Goal: Task Accomplishment & Management: Use online tool/utility

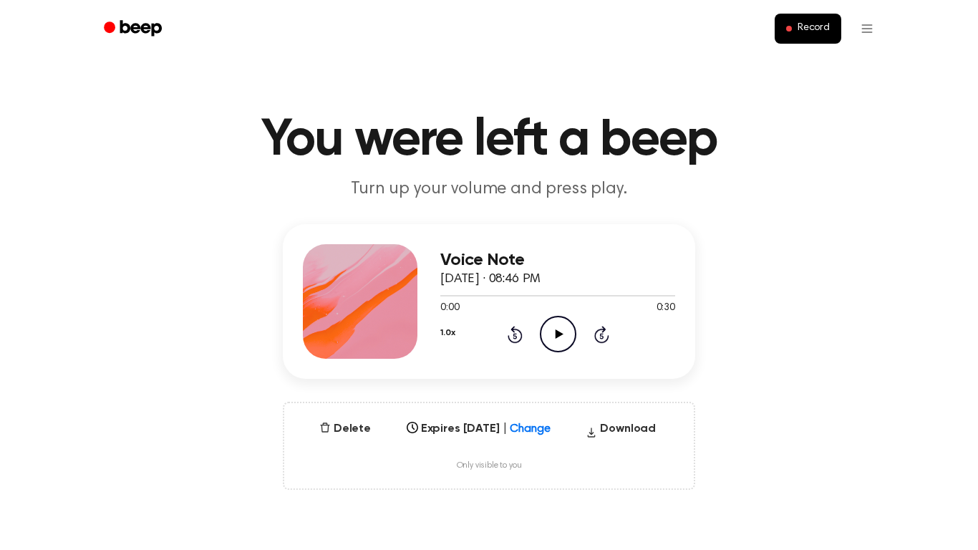
click at [560, 327] on icon "Play Audio" at bounding box center [558, 334] width 36 height 36
click at [339, 428] on button "Delete" at bounding box center [344, 428] width 63 height 17
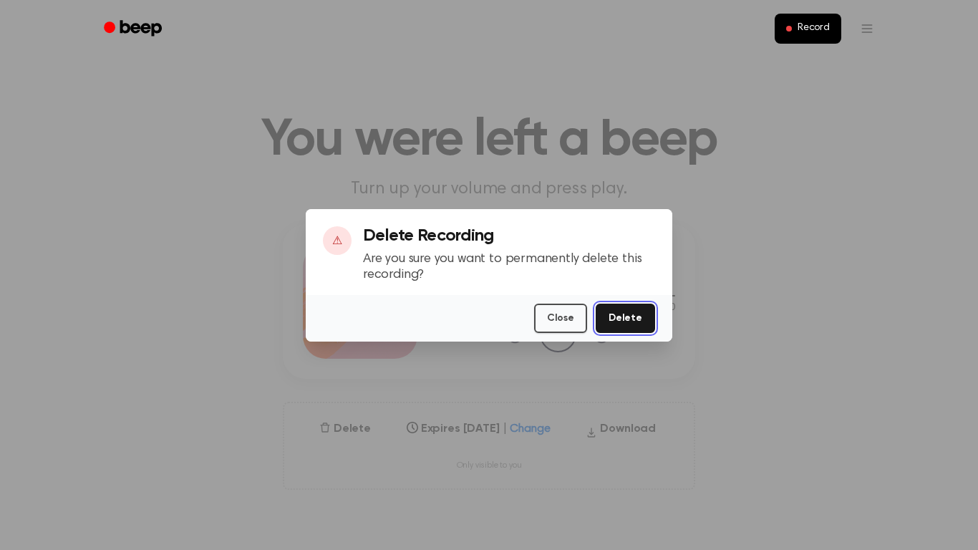
click at [611, 324] on button "Delete" at bounding box center [624, 317] width 59 height 29
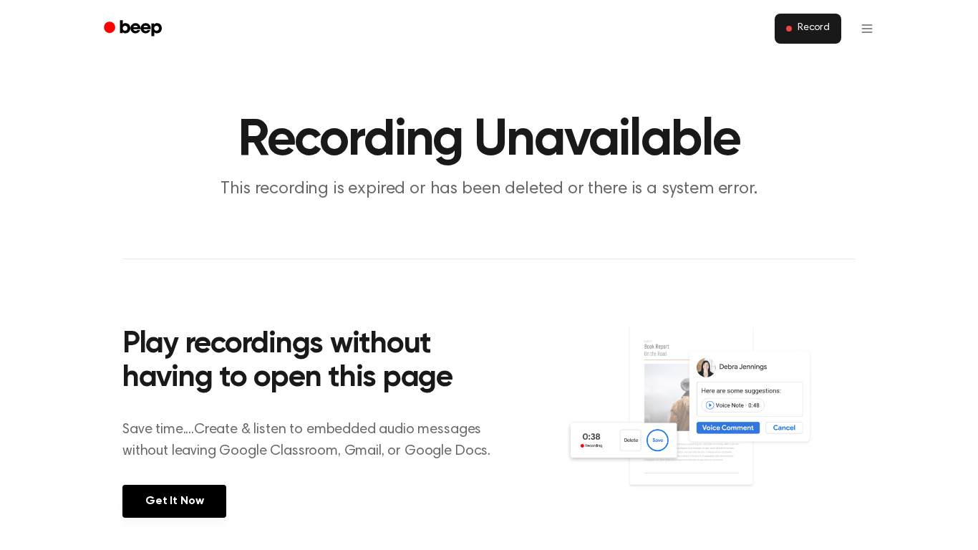
click at [817, 28] on span "Record" at bounding box center [813, 28] width 32 height 13
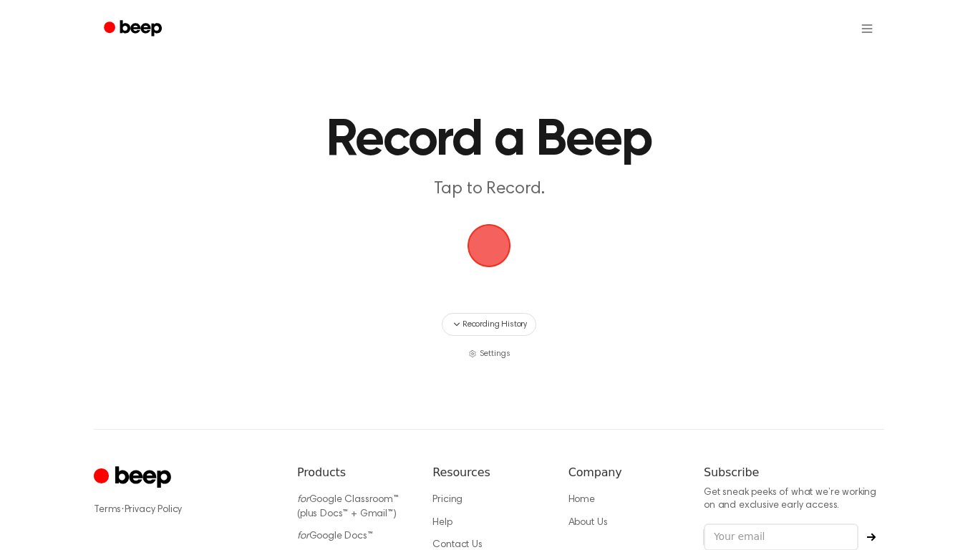
click at [489, 258] on span "button" at bounding box center [489, 246] width 44 height 44
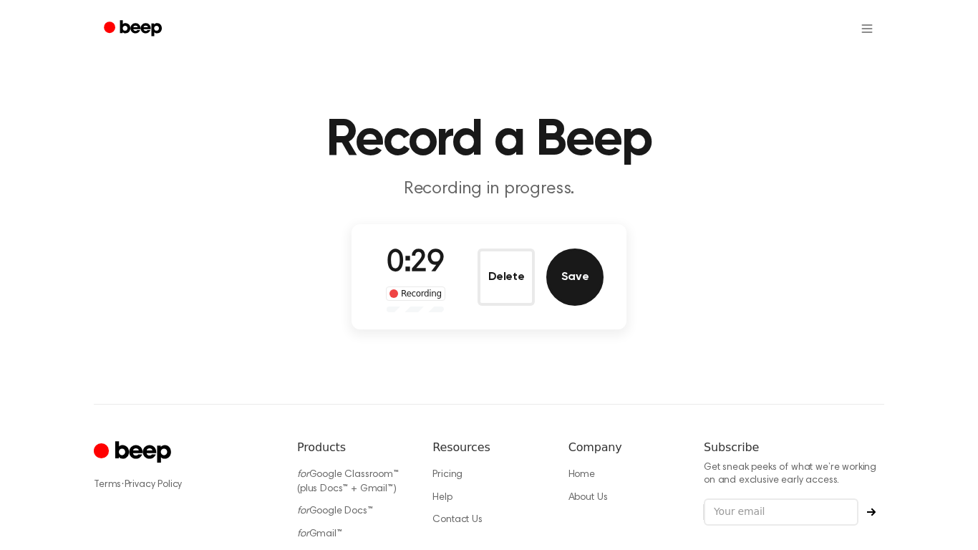
click at [571, 286] on button "Save" at bounding box center [574, 276] width 57 height 57
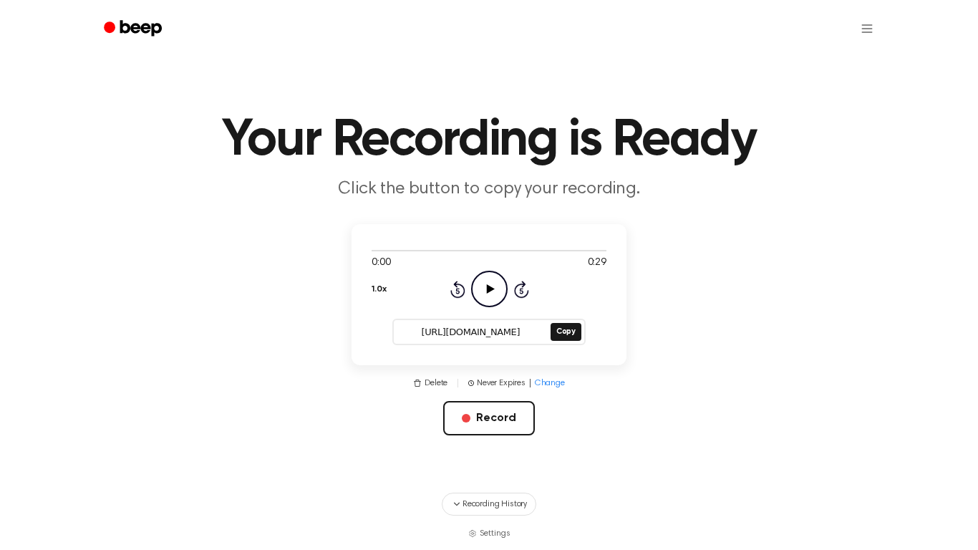
click at [490, 285] on icon "Play Audio" at bounding box center [489, 289] width 36 height 36
click at [658, 327] on main "Your Recording is Ready Click the button to copy your recording. 0:29 0:29 1.0x…" at bounding box center [489, 270] width 978 height 540
click at [568, 332] on button "Copy" at bounding box center [565, 332] width 31 height 18
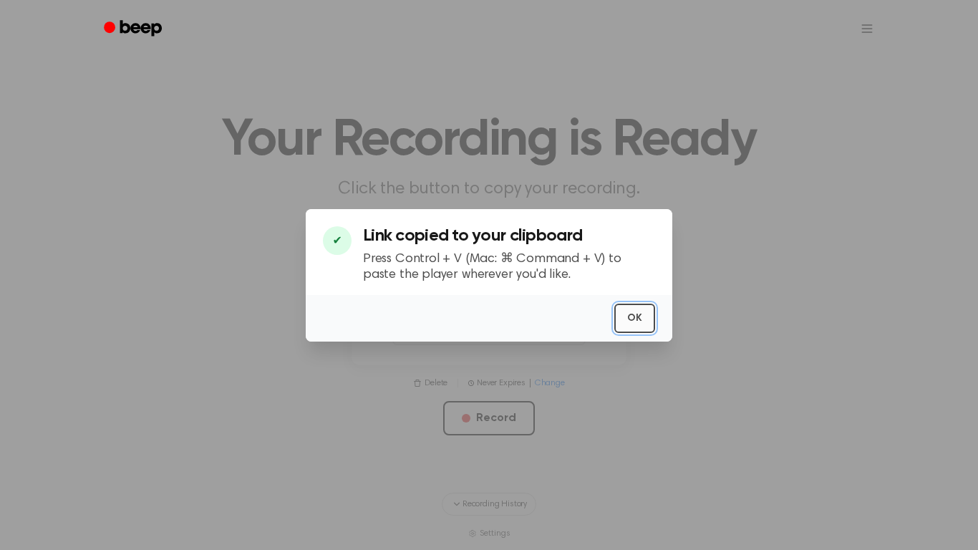
click at [636, 317] on button "OK" at bounding box center [634, 317] width 41 height 29
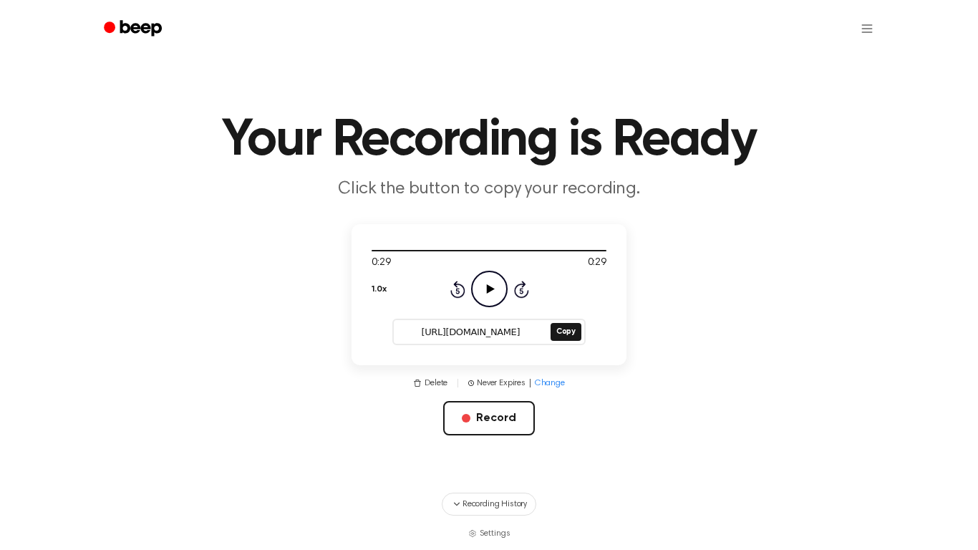
click at [612, 386] on div "Delete | Never Expires | Change Record" at bounding box center [488, 428] width 275 height 104
click at [495, 419] on button "Record" at bounding box center [488, 418] width 91 height 34
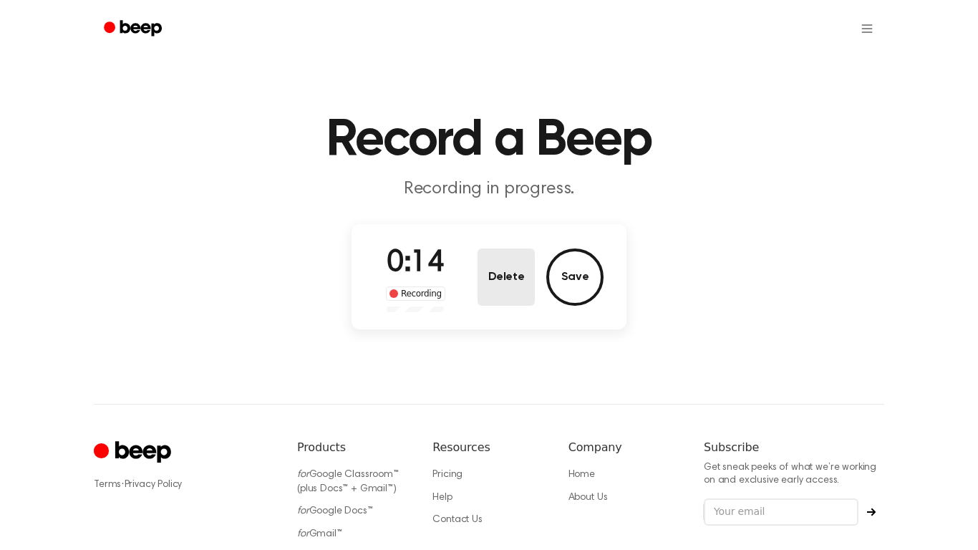
click at [498, 278] on button "Delete" at bounding box center [505, 276] width 57 height 57
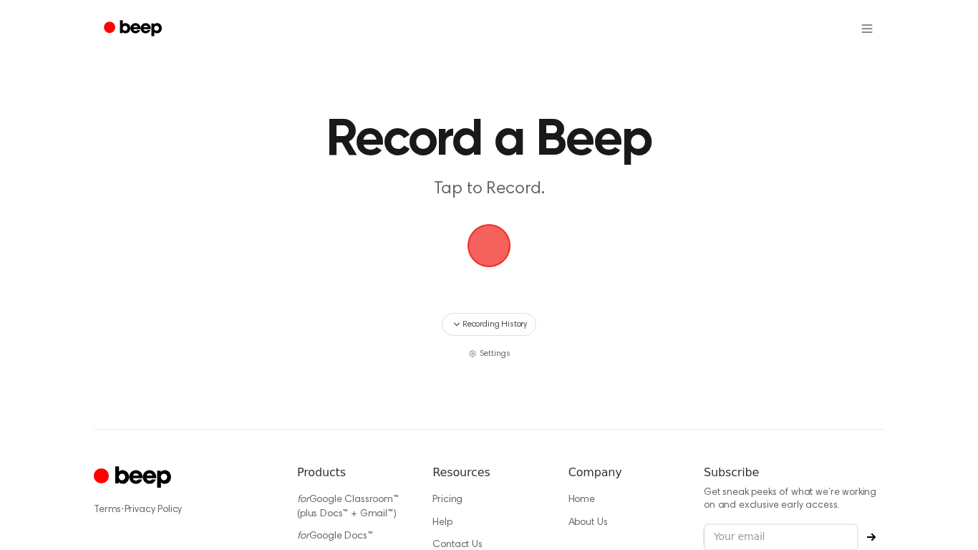
click at [490, 253] on span "button" at bounding box center [489, 246] width 44 height 44
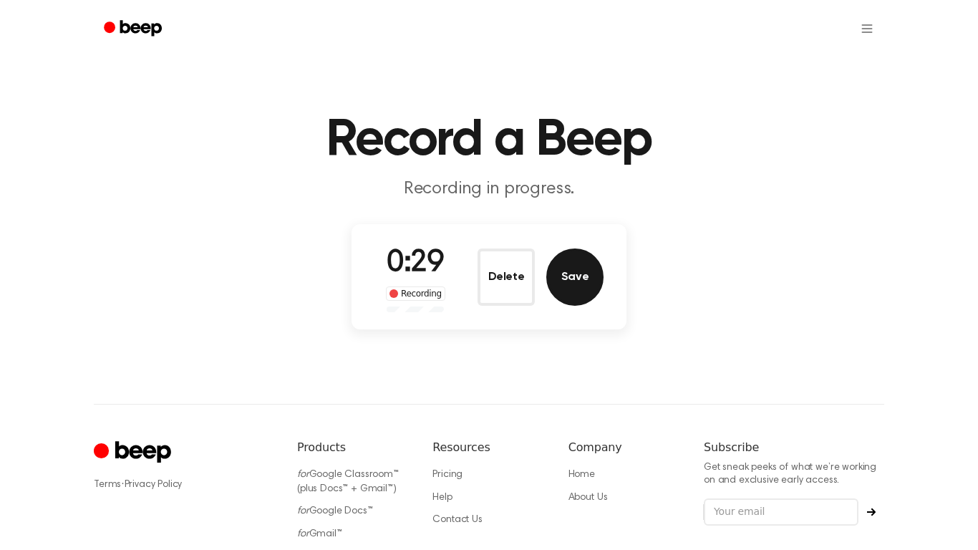
click at [567, 269] on button "Save" at bounding box center [574, 276] width 57 height 57
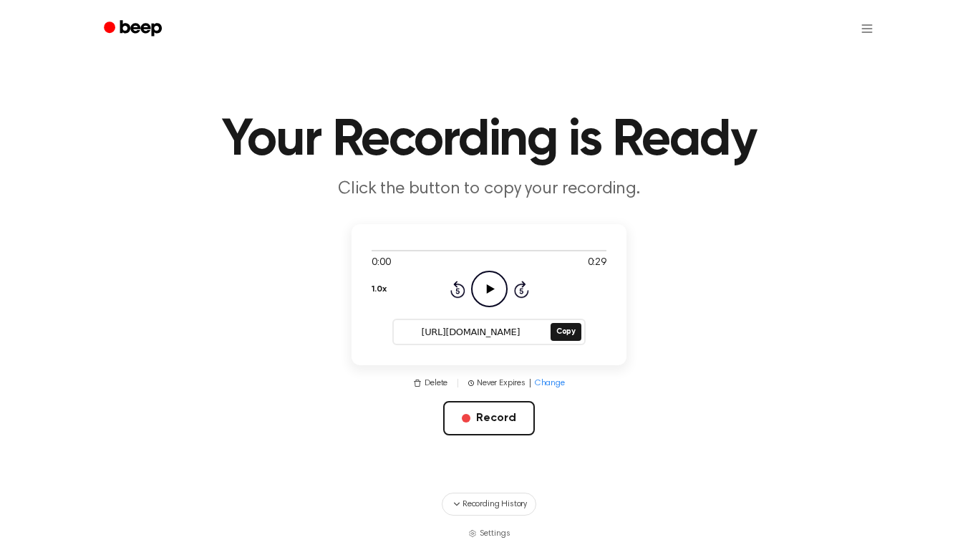
click at [491, 277] on icon "Play Audio" at bounding box center [489, 289] width 36 height 36
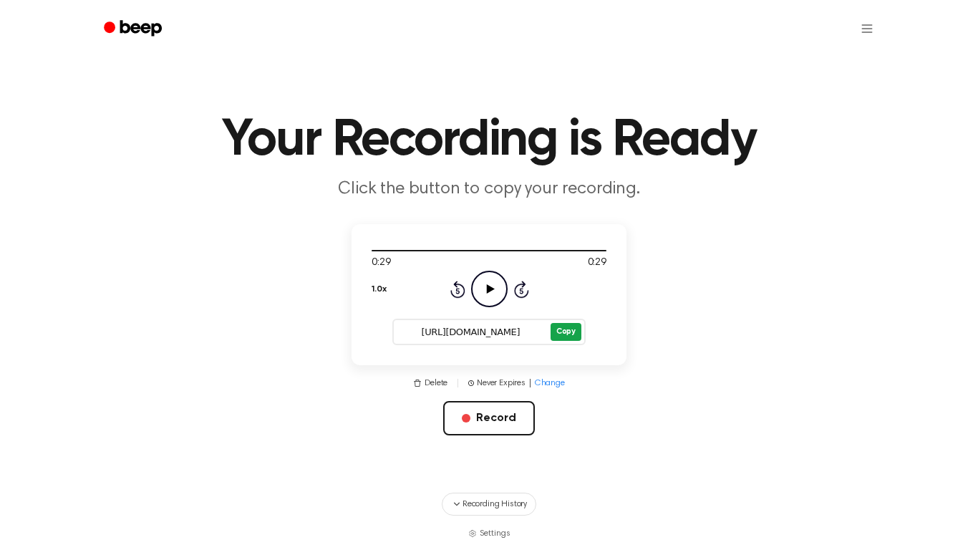
click at [568, 334] on button "Copy" at bounding box center [565, 332] width 31 height 18
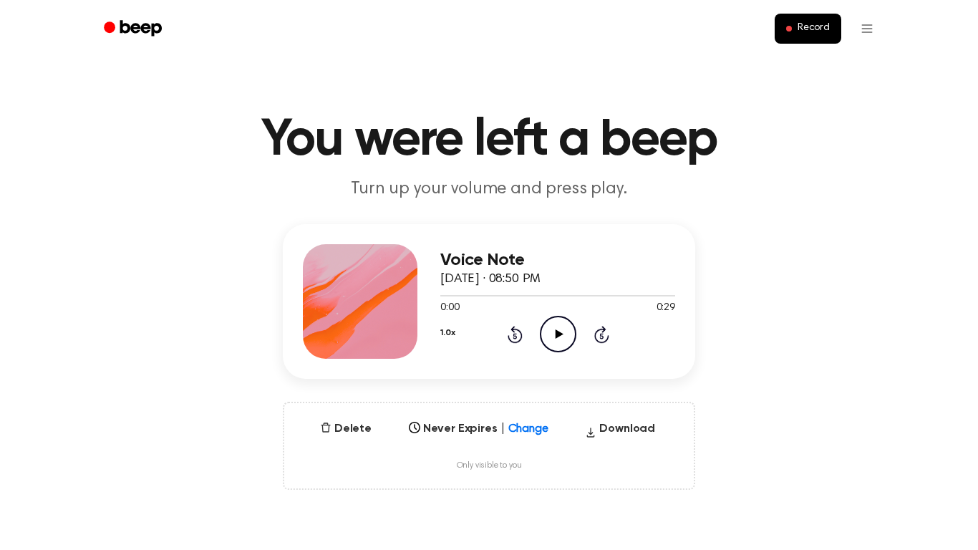
click at [562, 334] on icon "Play Audio" at bounding box center [558, 334] width 36 height 36
